Goal: Task Accomplishment & Management: Use online tool/utility

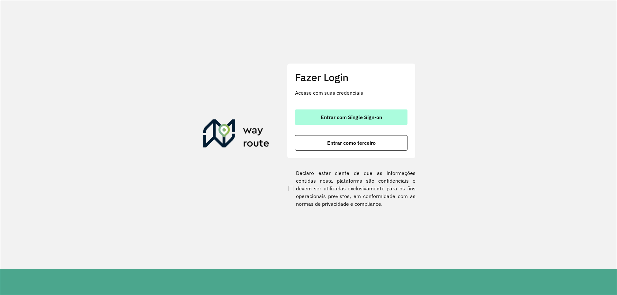
click at [324, 115] on span "Entrar com Single Sign-on" at bounding box center [351, 117] width 61 height 5
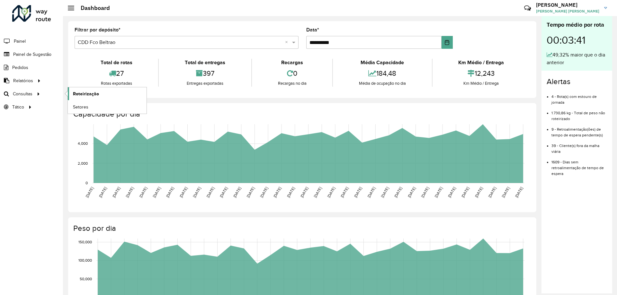
click at [83, 93] on span "Roteirização" at bounding box center [86, 94] width 26 height 7
click at [77, 94] on span "Roteirização" at bounding box center [86, 94] width 26 height 7
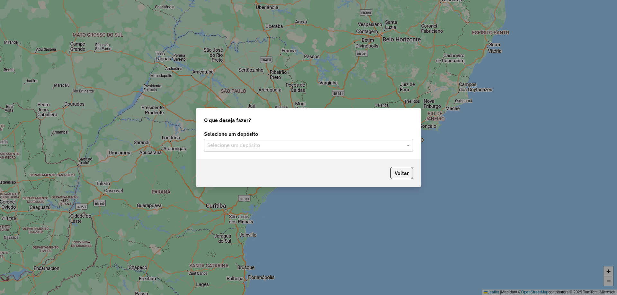
click at [292, 144] on input "text" at bounding box center [302, 146] width 190 height 8
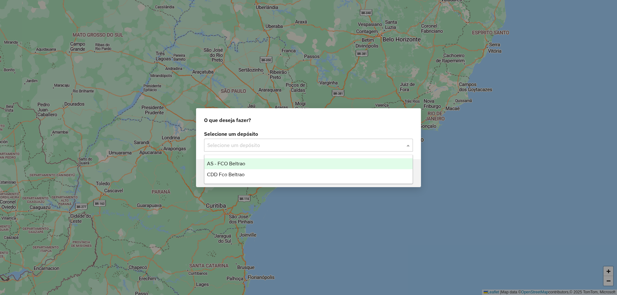
click at [251, 168] on div "AS - FCO Beltrao" at bounding box center [308, 163] width 208 height 11
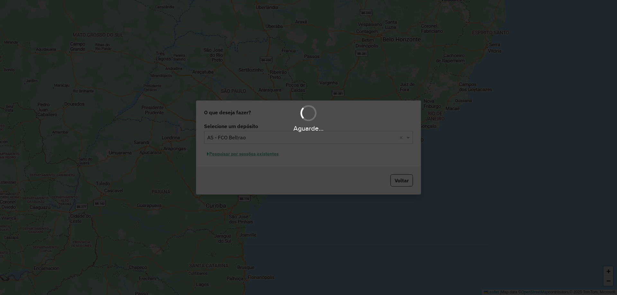
click at [268, 139] on div "Aguarde..." at bounding box center [308, 147] width 617 height 295
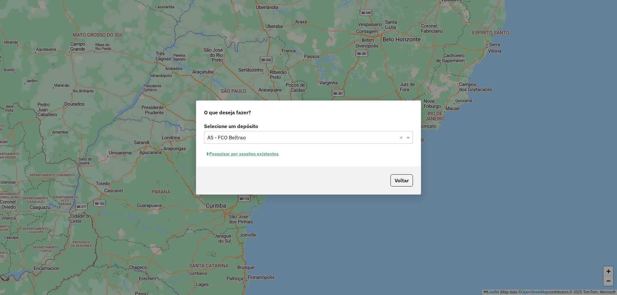
click at [263, 139] on input "text" at bounding box center [302, 138] width 190 height 8
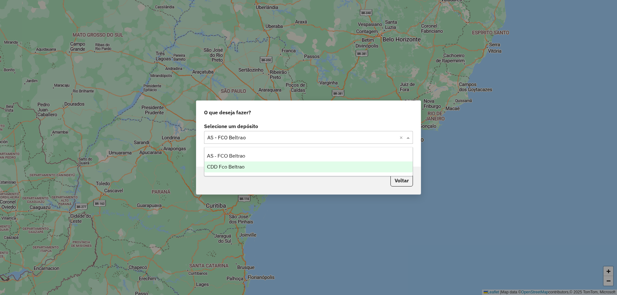
click at [232, 170] on div "CDD Fco Beltrao" at bounding box center [308, 167] width 208 height 11
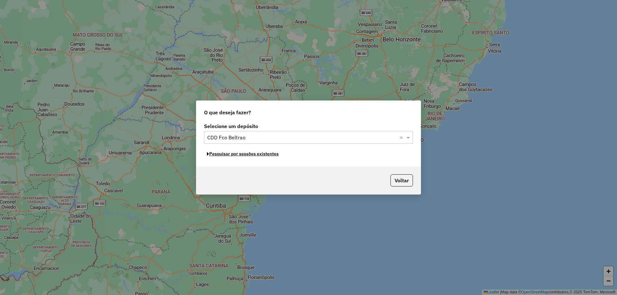
click at [252, 154] on button "Pesquisar por sessões existentes" at bounding box center [242, 154] width 77 height 10
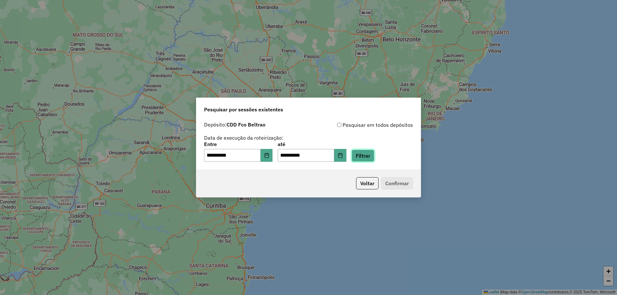
click at [368, 157] on button "Filtrar" at bounding box center [363, 156] width 23 height 12
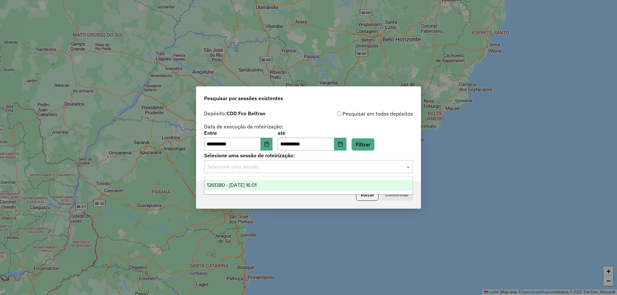
click at [292, 168] on input "text" at bounding box center [302, 167] width 190 height 8
click at [256, 185] on span "1261380 - 08/09/2025 16:01" at bounding box center [231, 185] width 49 height 5
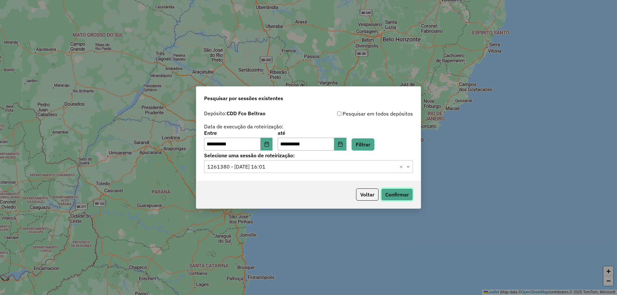
click at [392, 195] on button "Confirmar" at bounding box center [397, 195] width 32 height 12
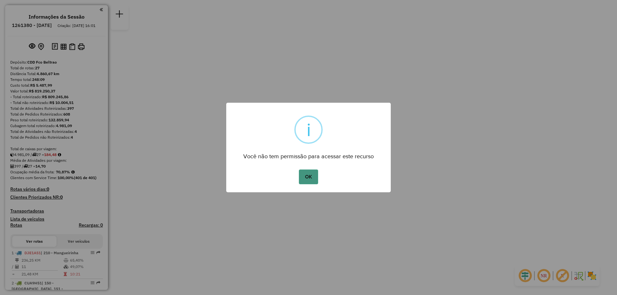
click at [310, 181] on button "OK" at bounding box center [308, 177] width 19 height 15
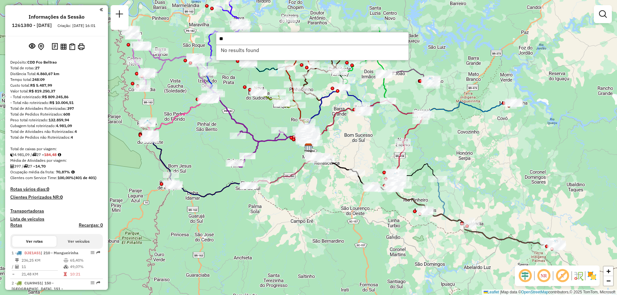
type input "*"
type input "****"
click at [292, 53] on li "40901667 - NELSON ANTUNES DE LI (Rota: 12 - Sequência: 22)" at bounding box center [312, 50] width 192 height 10
select select "**********"
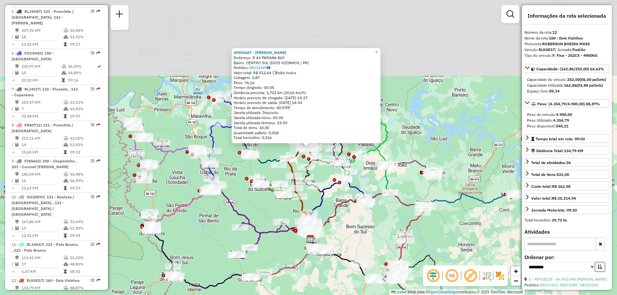
scroll to position [663, 0]
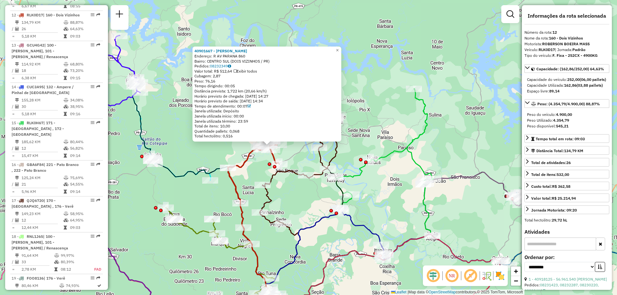
click at [245, 161] on icon at bounding box center [253, 167] width 51 height 72
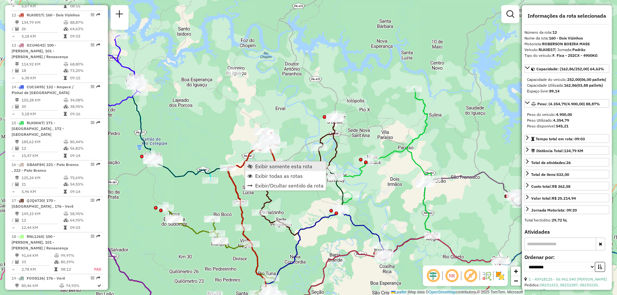
click at [296, 171] on link "Exibir somente esta rota" at bounding box center [285, 167] width 81 height 10
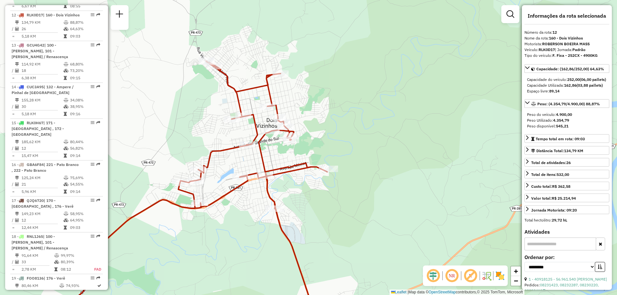
drag, startPoint x: 355, startPoint y: 125, endPoint x: 357, endPoint y: 116, distance: 9.1
click at [357, 116] on div "Janela de atendimento Grade de atendimento Capacidade Transportadoras Veículos …" at bounding box center [308, 147] width 617 height 295
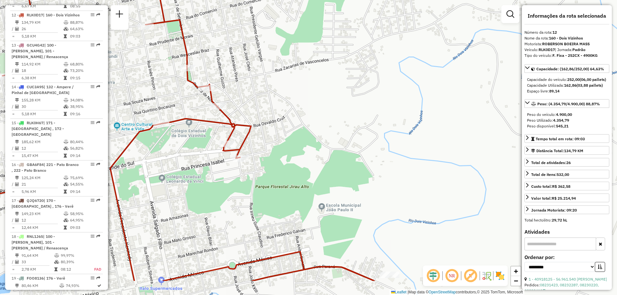
drag, startPoint x: 307, startPoint y: 138, endPoint x: 341, endPoint y: 91, distance: 57.5
click at [379, 69] on div "Janela de atendimento Grade de atendimento Capacidade Transportadoras Veículos …" at bounding box center [308, 147] width 617 height 295
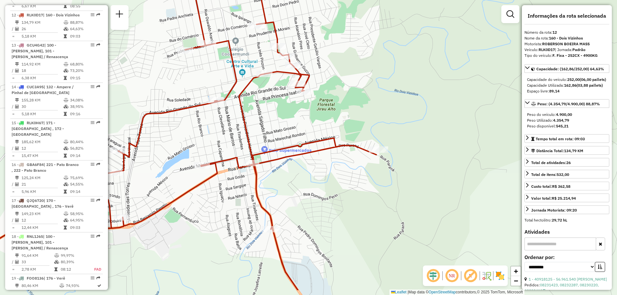
drag, startPoint x: 238, startPoint y: 162, endPoint x: 282, endPoint y: 124, distance: 57.0
click at [280, 124] on div "Janela de atendimento Grade de atendimento Capacidade Transportadoras Veículos …" at bounding box center [308, 147] width 617 height 295
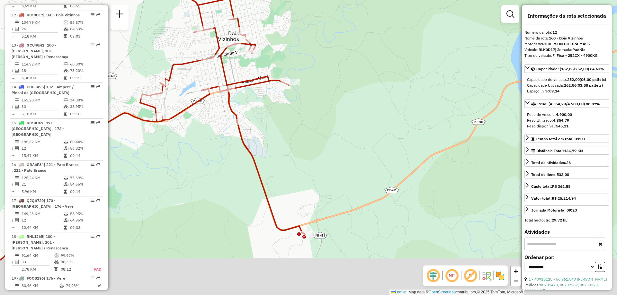
drag, startPoint x: 257, startPoint y: 184, endPoint x: 223, endPoint y: 121, distance: 70.9
click at [223, 122] on div "Janela de atendimento Grade de atendimento Capacidade Transportadoras Veículos …" at bounding box center [308, 147] width 617 height 295
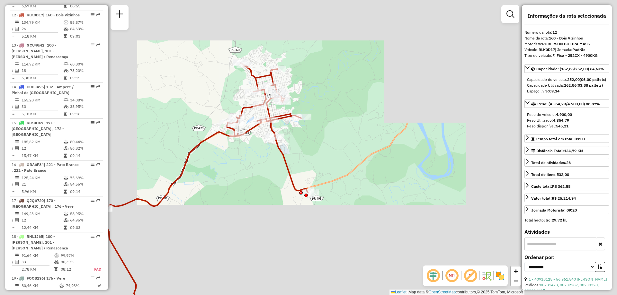
scroll to position [64, 0]
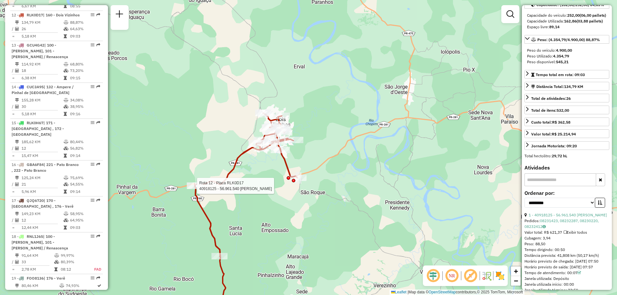
click at [195, 189] on div at bounding box center [195, 186] width 16 height 6
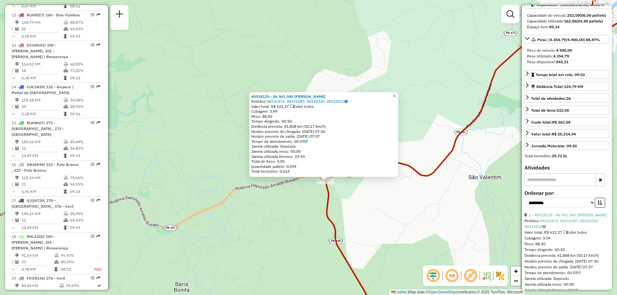
click at [396, 96] on span "×" at bounding box center [394, 95] width 3 height 5
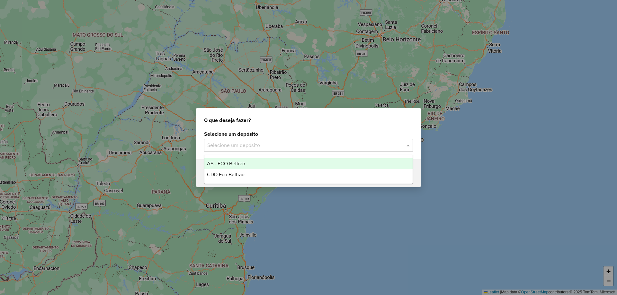
click at [318, 140] on div "Selecione um depósito" at bounding box center [308, 145] width 209 height 13
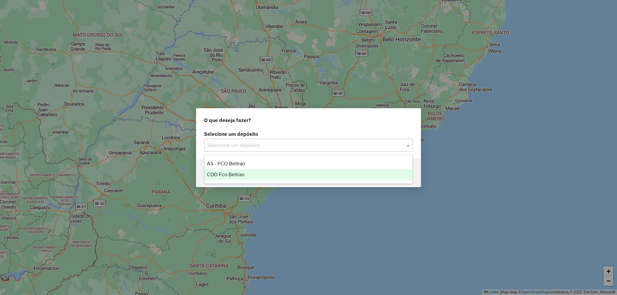
click at [254, 179] on div "CDD Fco Beltrao" at bounding box center [308, 174] width 208 height 11
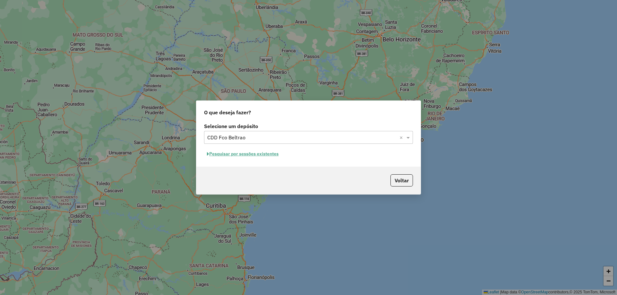
click at [268, 155] on button "Pesquisar por sessões existentes" at bounding box center [242, 154] width 77 height 10
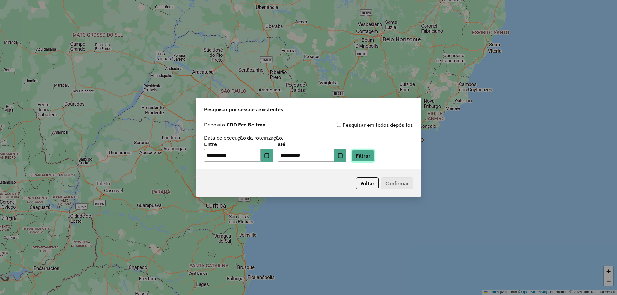
click at [362, 156] on button "Filtrar" at bounding box center [363, 156] width 23 height 12
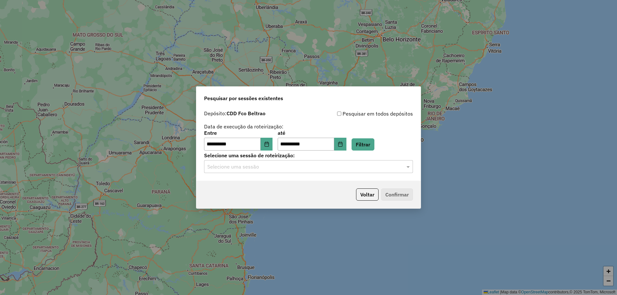
click at [324, 171] on hb-app "**********" at bounding box center [308, 147] width 617 height 295
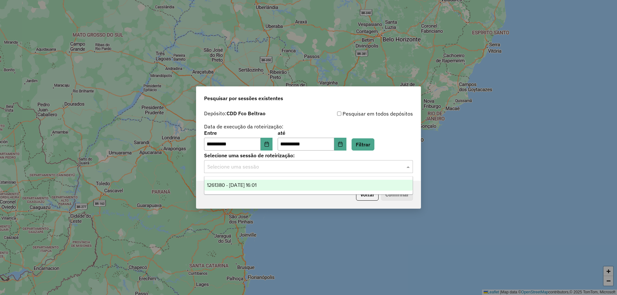
click at [317, 163] on input "text" at bounding box center [302, 167] width 190 height 8
click at [289, 181] on div "1261380 - 08/09/2025 16:01" at bounding box center [308, 185] width 208 height 11
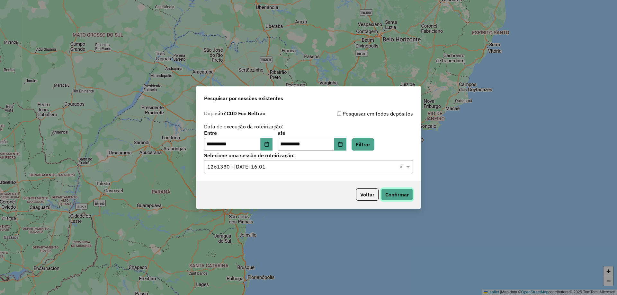
click at [400, 195] on button "Confirmar" at bounding box center [397, 195] width 32 height 12
